Goal: Navigation & Orientation: Find specific page/section

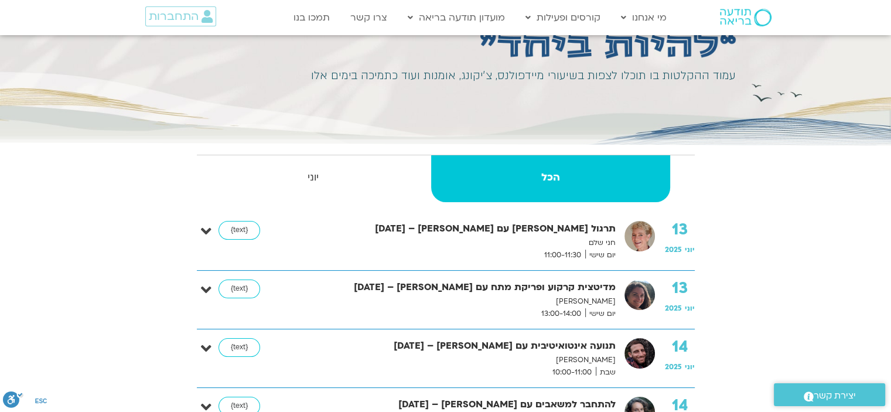
scroll to position [112, 0]
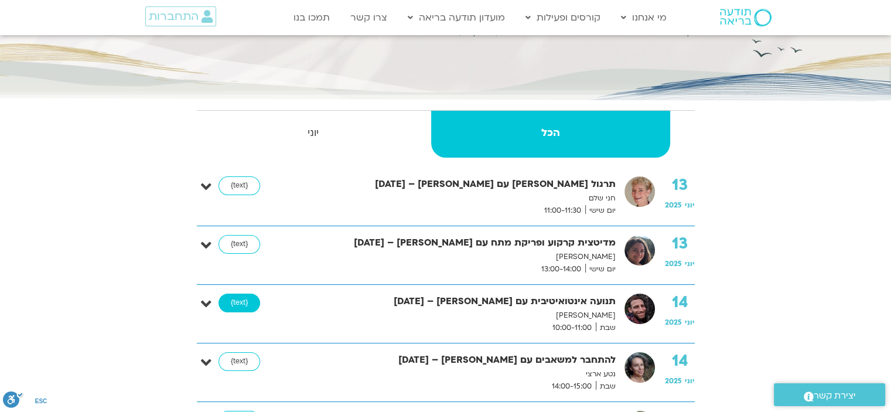
click at [243, 300] on link "{text}" at bounding box center [240, 303] width 42 height 19
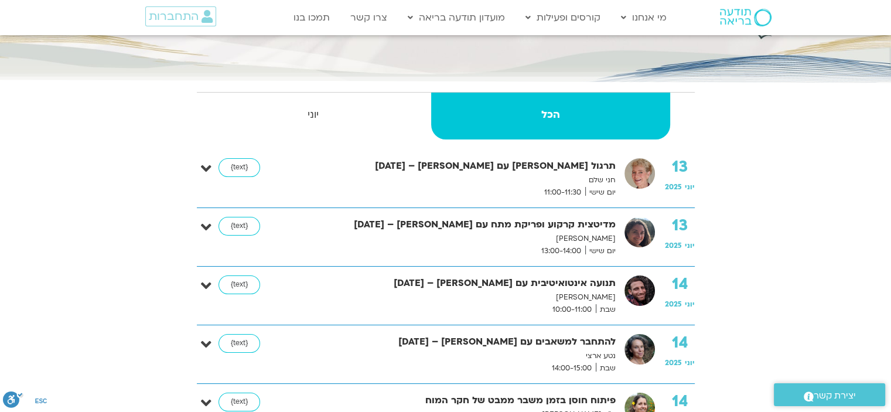
scroll to position [131, 0]
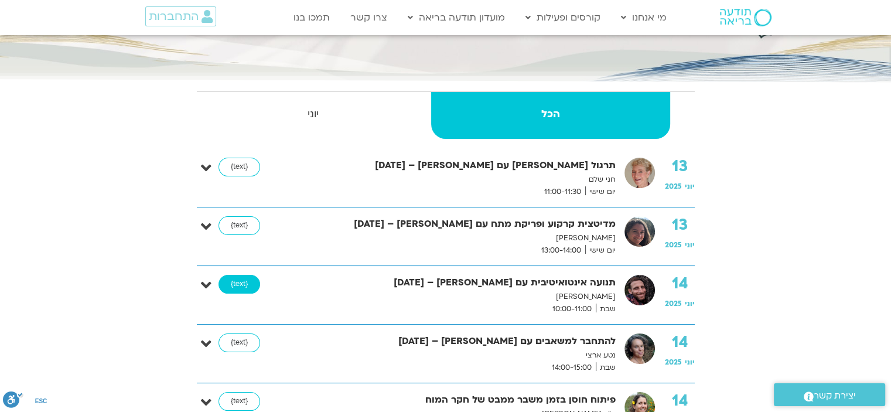
click at [234, 282] on link "{text}" at bounding box center [240, 284] width 42 height 19
